Goal: Find specific page/section: Find specific page/section

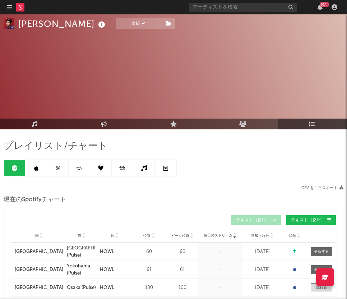
select select "1w"
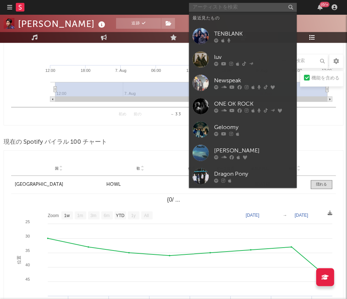
click at [239, 9] on input "text" at bounding box center [243, 7] width 108 height 9
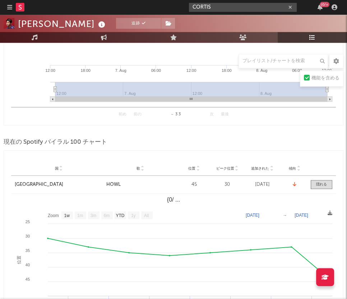
click at [229, 8] on input "CORTIS" at bounding box center [243, 7] width 108 height 9
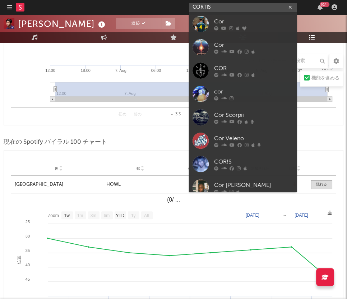
click at [235, 4] on input "CORTIS" at bounding box center [243, 7] width 108 height 9
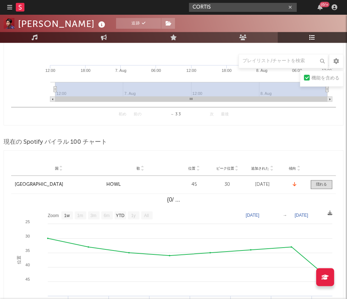
click at [218, 9] on input "CORTIS" at bounding box center [243, 7] width 108 height 9
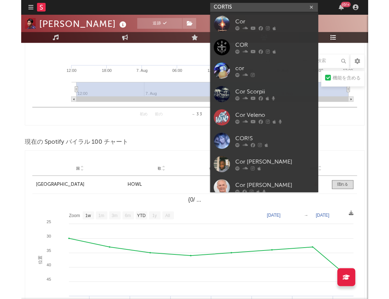
scroll to position [0, 0]
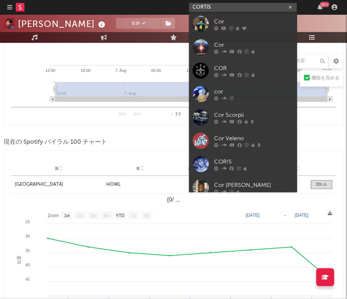
click at [226, 6] on input "CORTIS" at bounding box center [243, 7] width 108 height 9
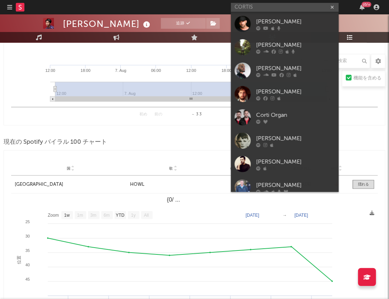
scroll to position [291, 0]
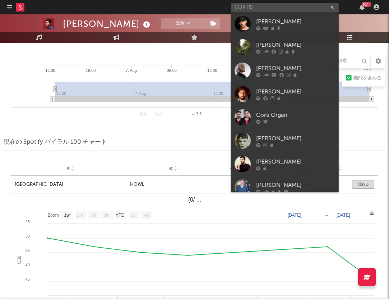
click at [248, 6] on input "CORTIS" at bounding box center [285, 7] width 108 height 9
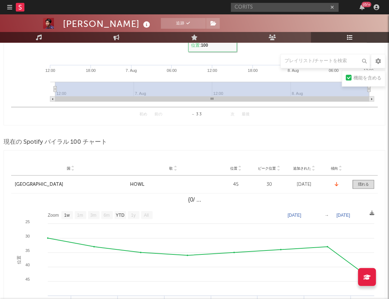
click at [266, 4] on input "CORITS" at bounding box center [285, 7] width 108 height 9
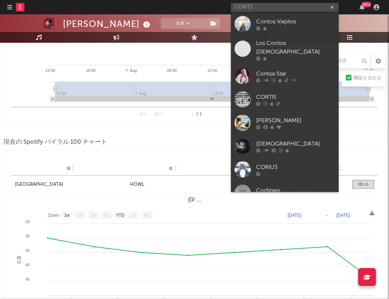
click at [246, 7] on input "CORITS" at bounding box center [285, 7] width 108 height 9
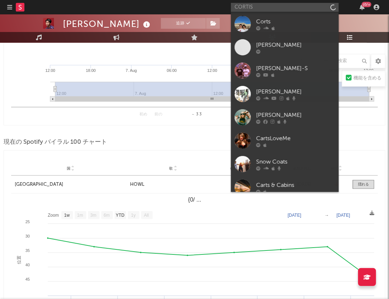
type input "CORTIS"
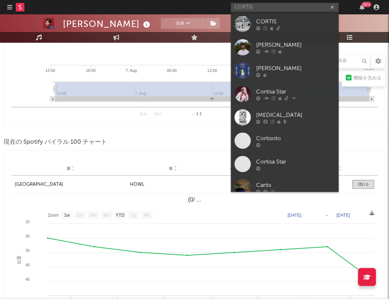
click at [262, 18] on div "CORTIS" at bounding box center [295, 21] width 79 height 9
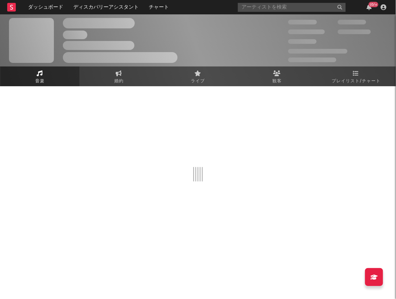
select select "1w"
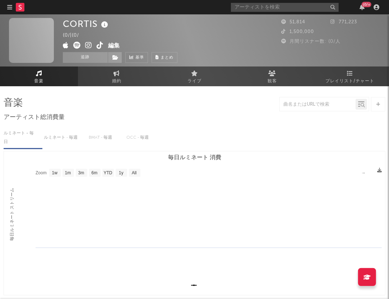
click at [342, 79] on span "プレイリスト/チャート" at bounding box center [350, 81] width 49 height 9
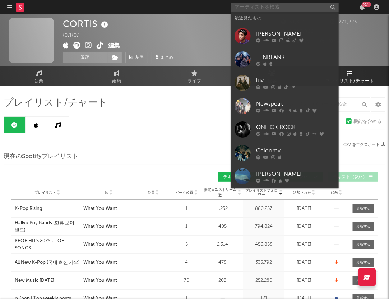
click at [274, 9] on input "text" at bounding box center [285, 7] width 108 height 9
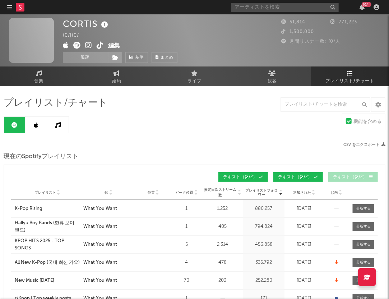
click at [151, 138] on div "プレイリスト/チャート 機能を含める CSV をエクスポート 現在のSpotifyプレイリスト プレイリストフォロワー プレイリスト 歌 位置 ピーク位置 プ…" at bounding box center [195, 220] width 382 height 247
